Goal: Information Seeking & Learning: Learn about a topic

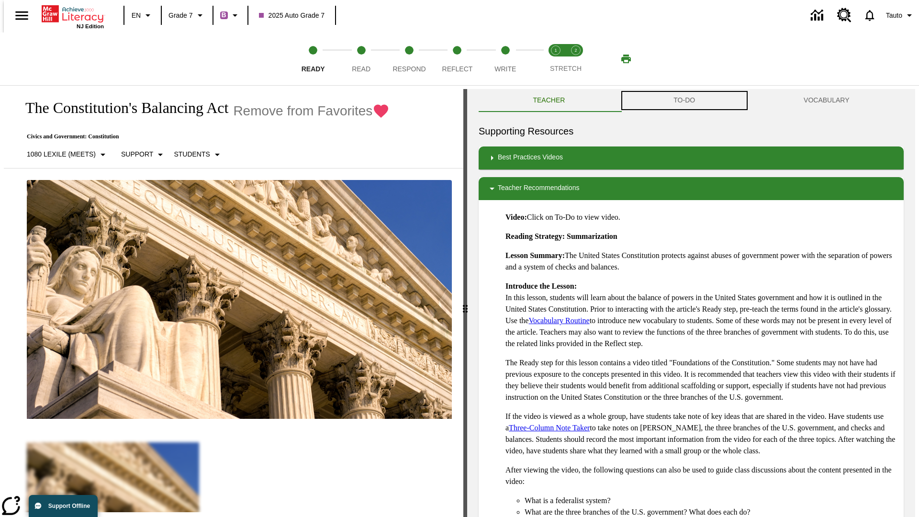
click at [685, 101] on button "TO-DO" at bounding box center [685, 100] width 130 height 23
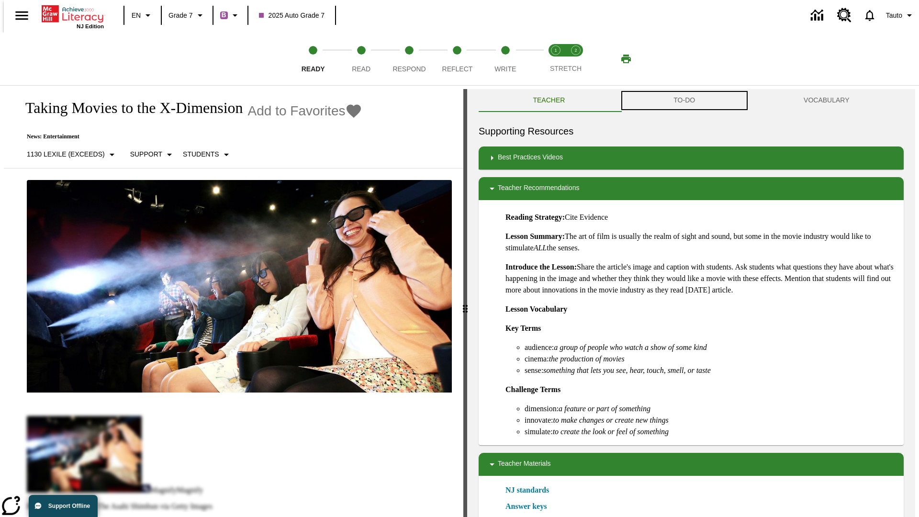
click at [685, 101] on button "TO-DO" at bounding box center [685, 100] width 130 height 23
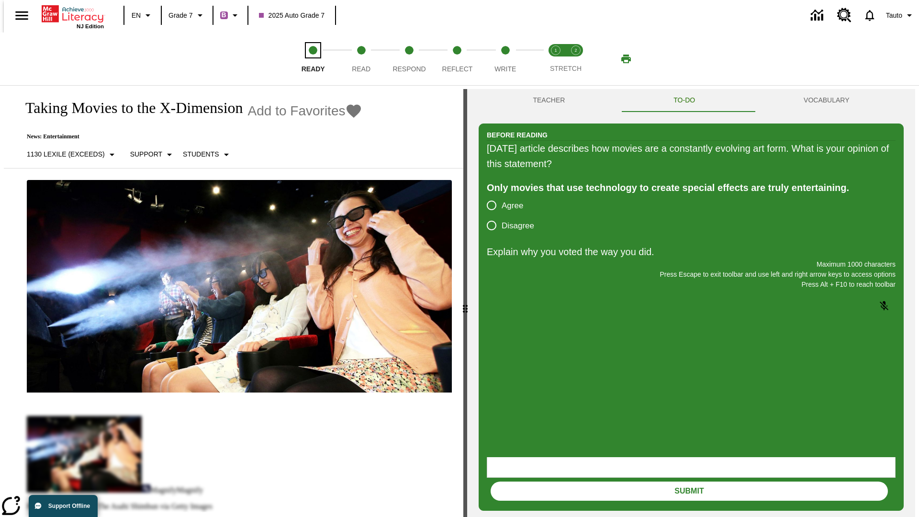
click at [313, 59] on span "Ready" at bounding box center [313, 65] width 23 height 17
click at [361, 59] on span "Read" at bounding box center [361, 65] width 19 height 17
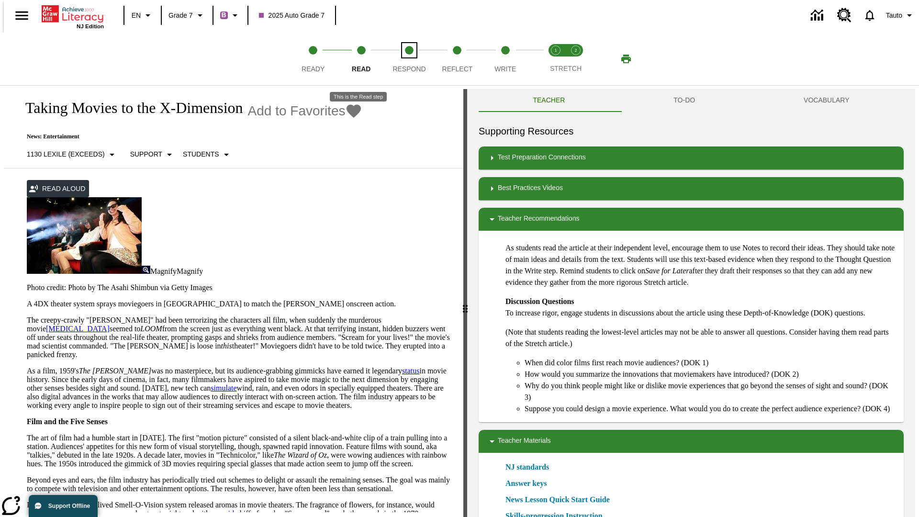
click at [409, 59] on span "Respond" at bounding box center [409, 65] width 33 height 17
